Goal: Task Accomplishment & Management: Complete application form

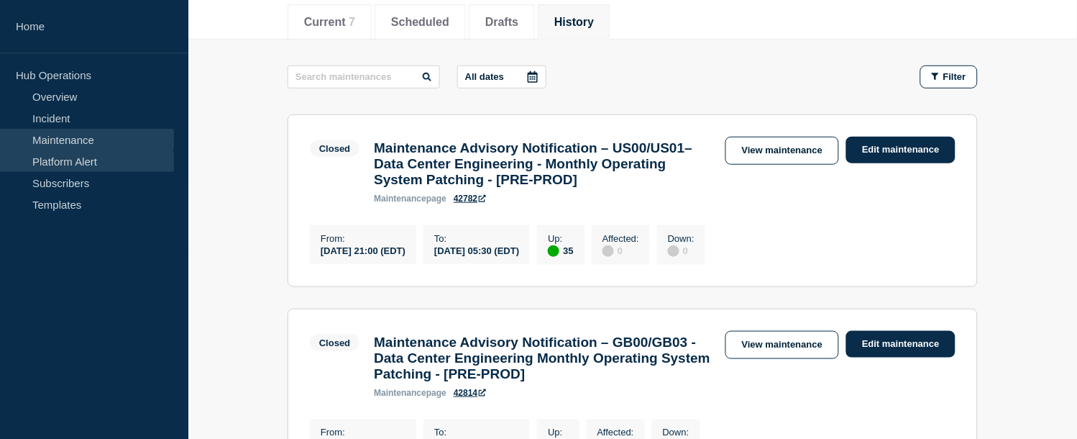
scroll to position [183, 0]
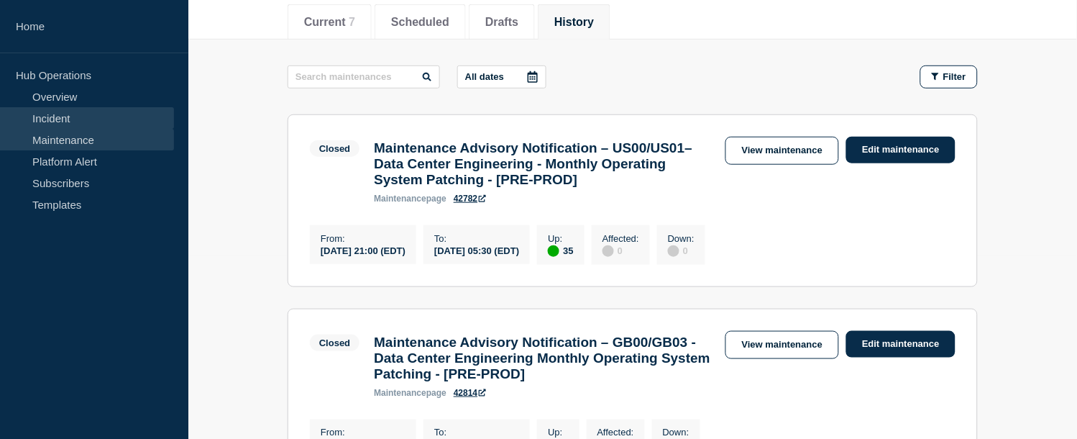
click at [58, 110] on link "Incident" at bounding box center [87, 118] width 174 height 22
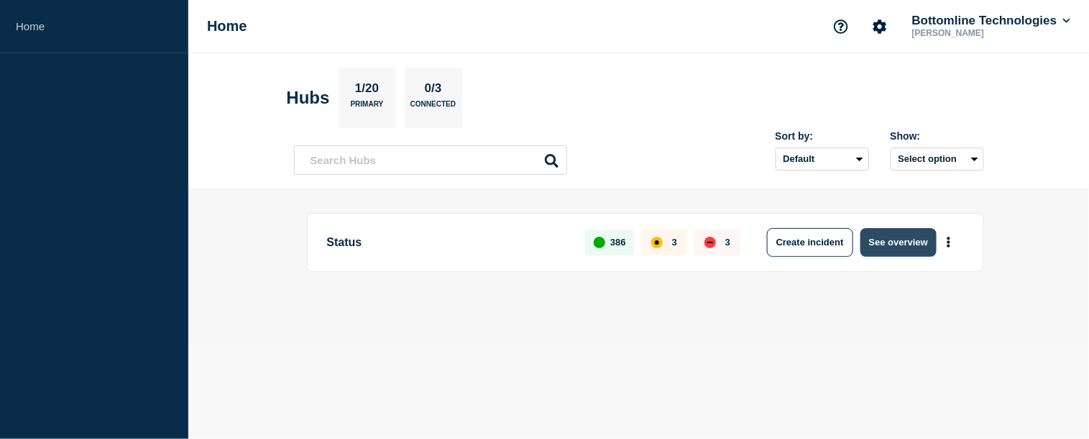
click at [883, 239] on button "See overview" at bounding box center [899, 242] width 76 height 29
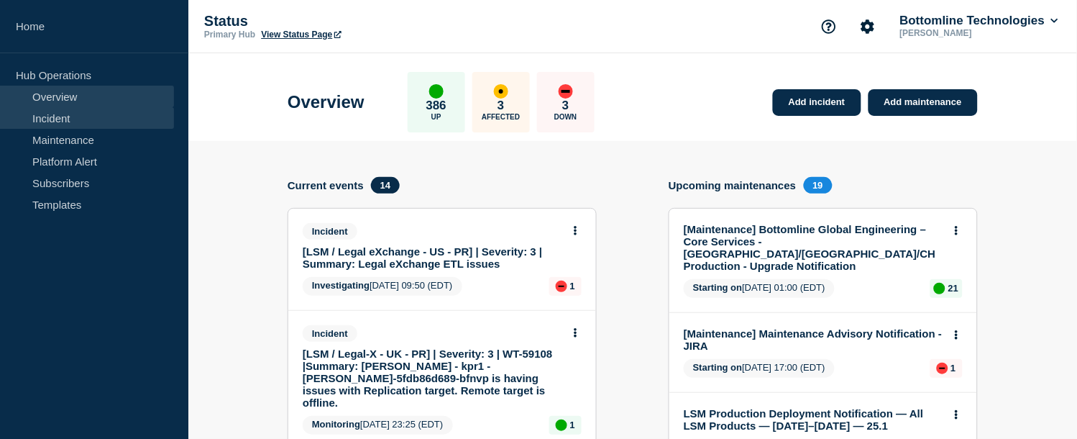
click at [55, 116] on link "Incident" at bounding box center [87, 118] width 174 height 22
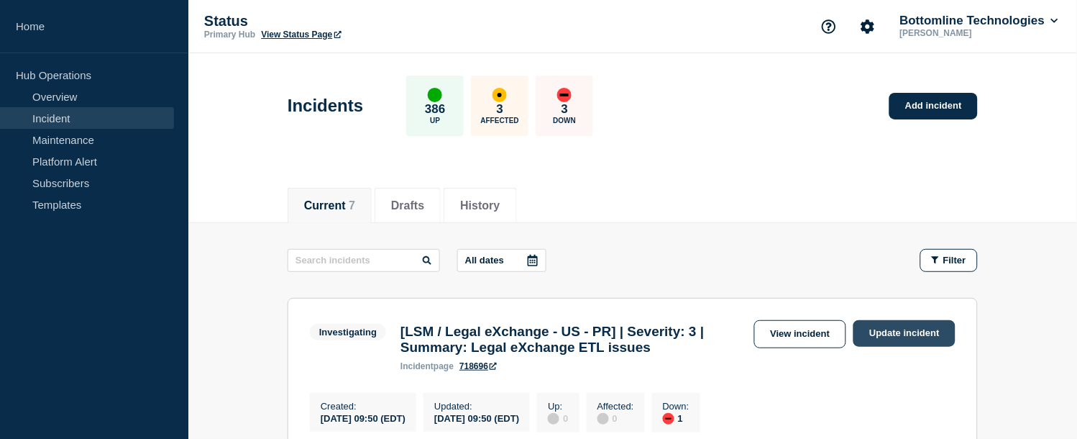
click at [899, 331] on link "Update incident" at bounding box center [904, 333] width 102 height 27
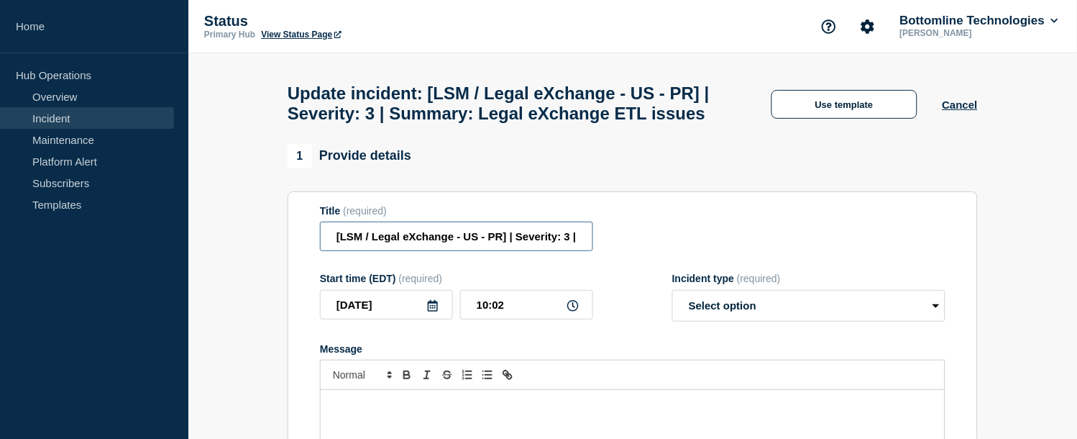
click at [493, 251] on input "[LSM / Legal eXchange - US - PR] | Severity: 3 | Summary: Legal eXchange ETL is…" at bounding box center [456, 235] width 273 height 29
click at [577, 251] on input "[LSM / Legal eXchange - US - PR] | Severity: 3 | Summary: Legal eXchange ETL is…" at bounding box center [456, 235] width 273 height 29
click at [558, 251] on input "[LSM / Legal eXchange - US - PR] | Severity: 3 | Summary: Legal eXchange ETL is…" at bounding box center [456, 235] width 273 height 29
click at [544, 251] on input "[LSM / Legal eXchange - US - PR] | Severity: 3 | Summary: Legal eXchange ETL is…" at bounding box center [456, 235] width 273 height 29
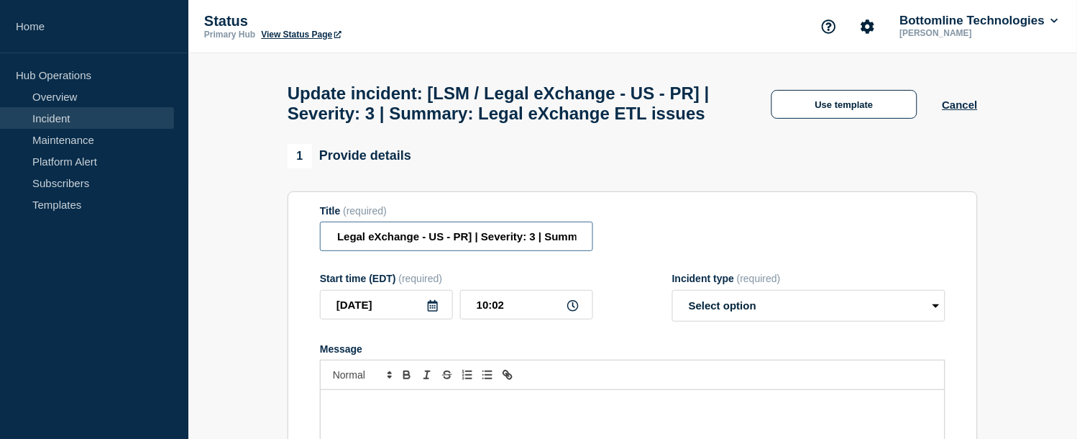
paste input "WT-59378"
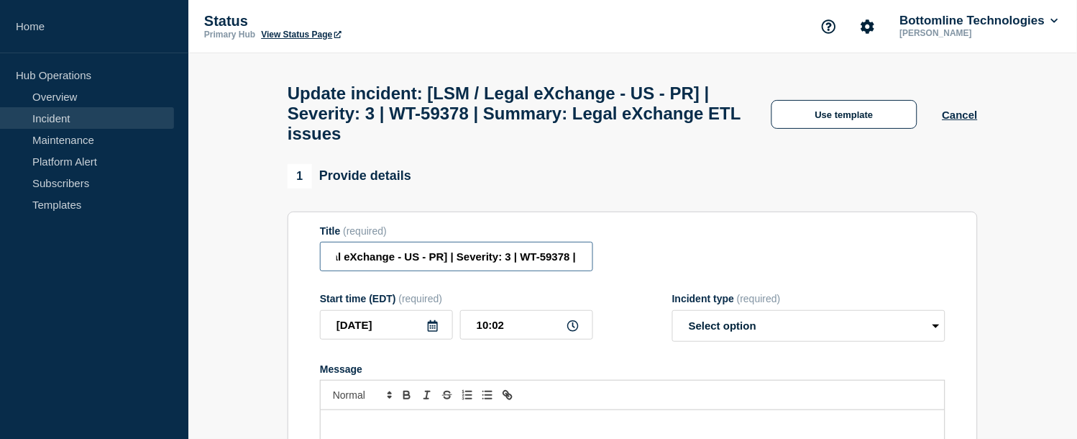
scroll to position [0, 62]
type input "[LSM / Legal eXchange - US - PR] | Severity: 3 | WT-59378 | Summary: Legal eXch…"
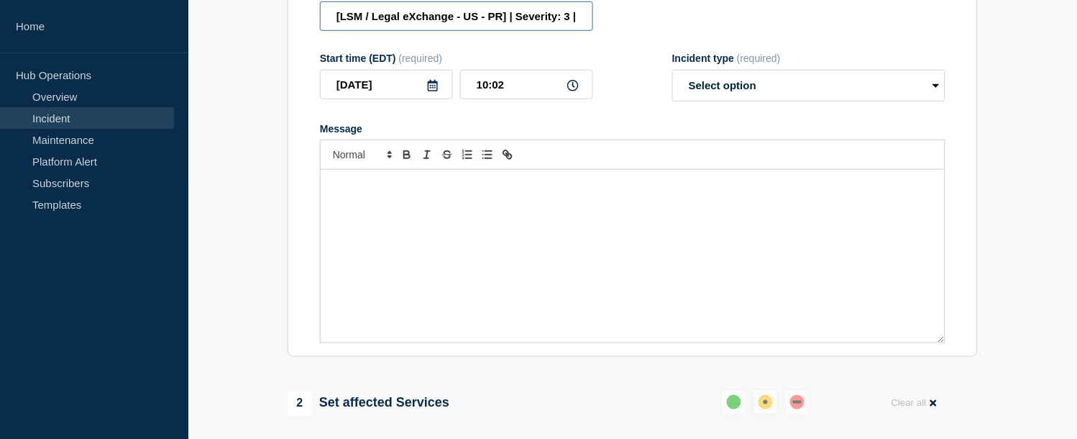
scroll to position [245, 0]
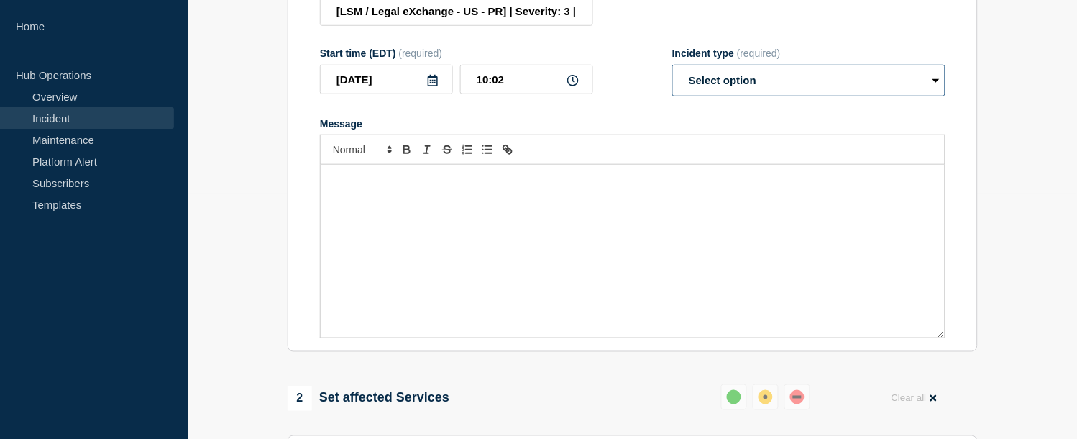
click at [748, 91] on select "Select option Investigating Identified Monitoring Resolved" at bounding box center [808, 81] width 273 height 32
select select "investigating"
click at [672, 78] on select "Select option Investigating Identified Monitoring Resolved" at bounding box center [808, 81] width 273 height 32
click at [472, 219] on div "Message" at bounding box center [633, 251] width 624 height 173
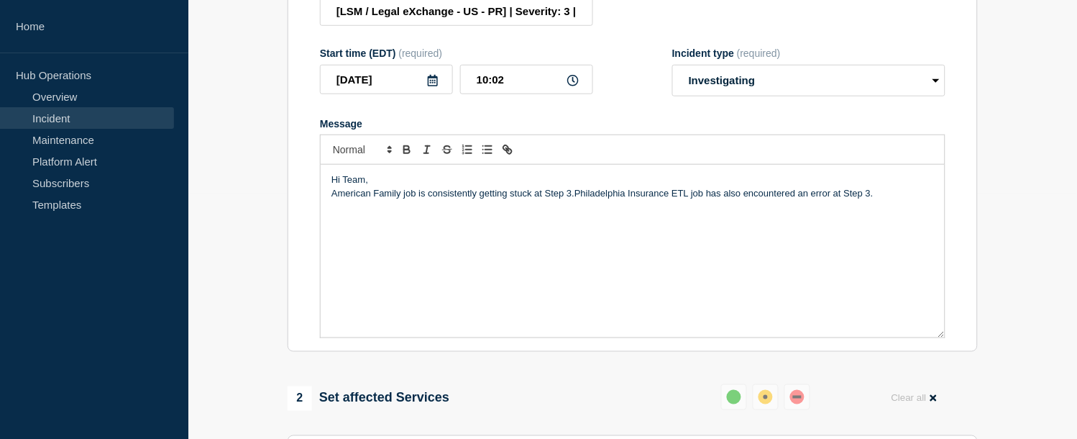
click at [331, 200] on p "American Family job is consistently getting stuck at Step 3.Philadelphia Insura…" at bounding box center [632, 193] width 602 height 13
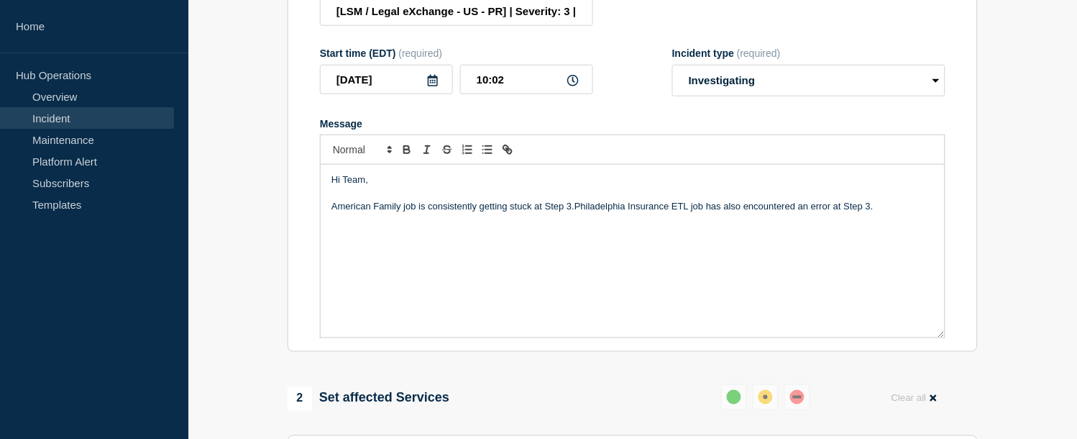
click at [881, 213] on p "American Family job is consistently getting stuck at Step 3.Philadelphia Insura…" at bounding box center [632, 206] width 602 height 13
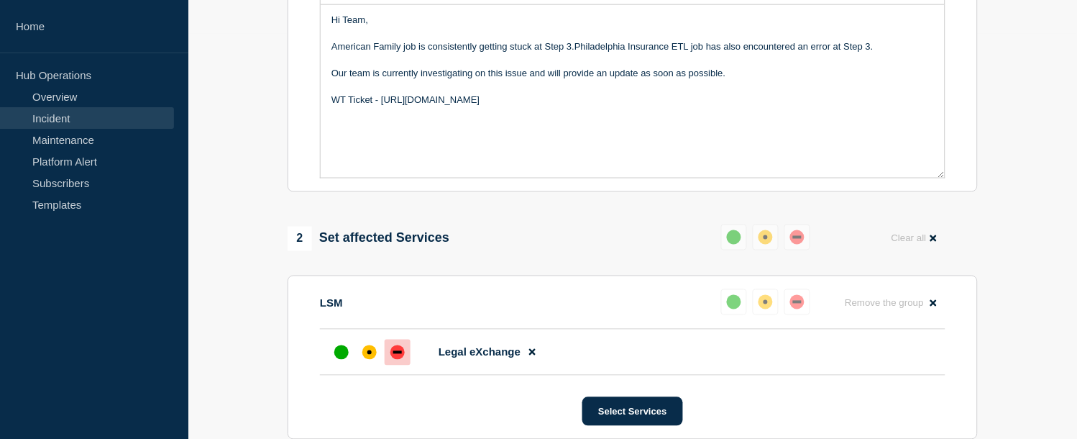
scroll to position [485, 0]
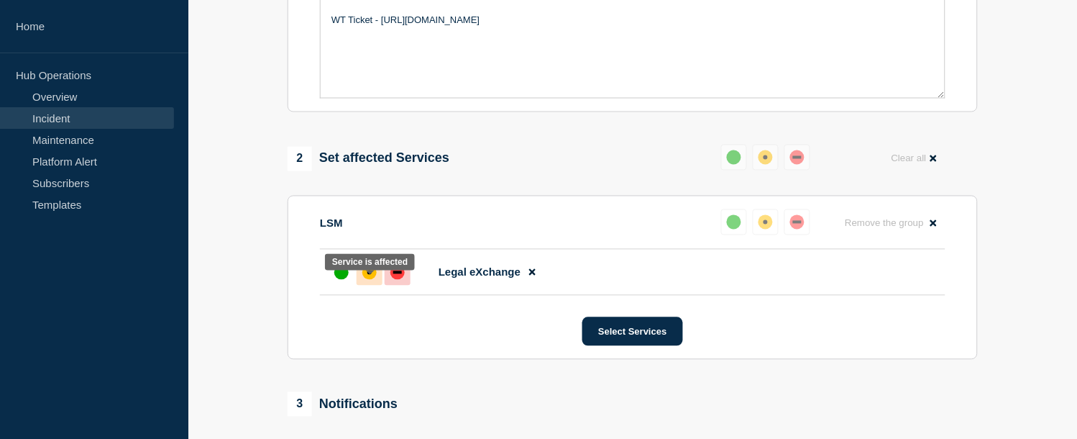
click at [368, 275] on div "affected" at bounding box center [369, 272] width 4 height 4
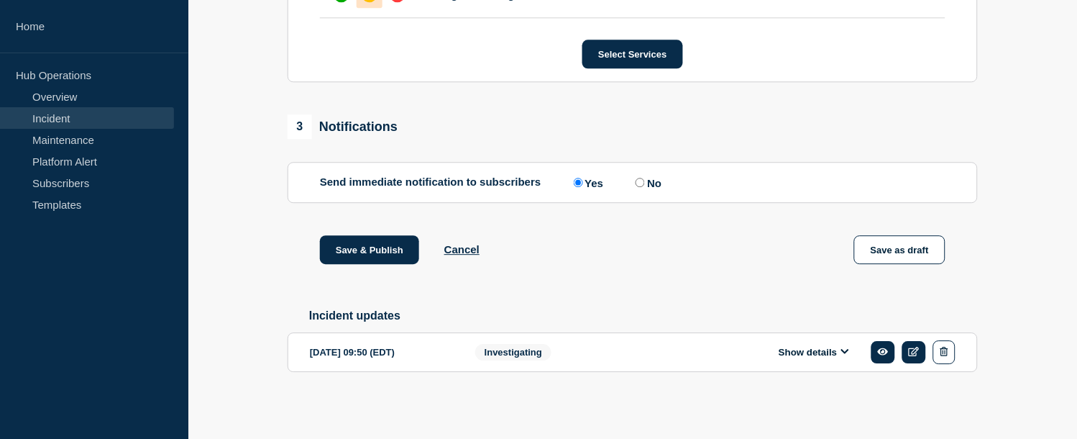
scroll to position [779, 0]
click at [365, 255] on button "Save & Publish" at bounding box center [369, 249] width 99 height 29
